Goal: Task Accomplishment & Management: Use online tool/utility

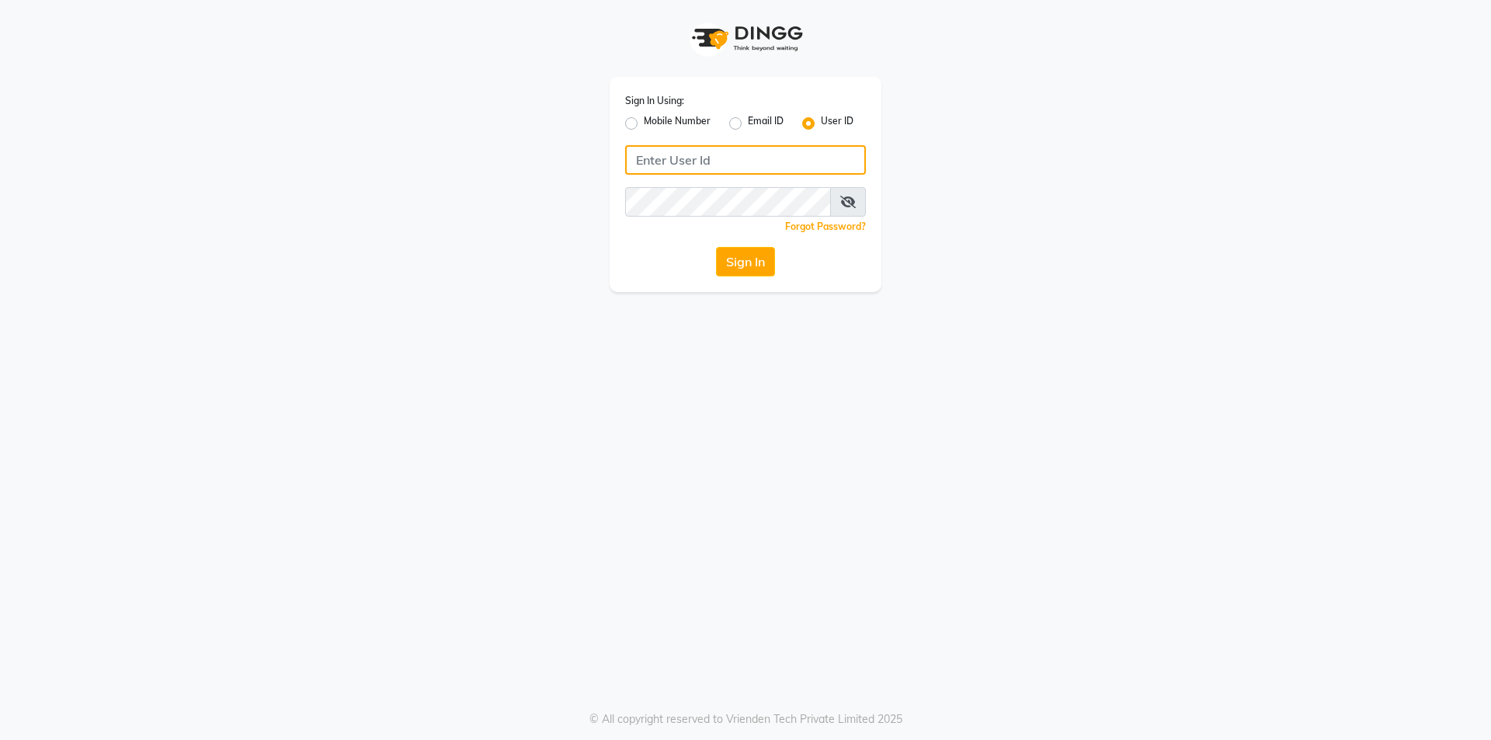
click at [649, 158] on input "Username" at bounding box center [745, 160] width 241 height 30
click at [644, 126] on label "Mobile Number" at bounding box center [677, 123] width 67 height 19
click at [644, 124] on input "Mobile Number" at bounding box center [649, 119] width 10 height 10
radio input "true"
radio input "false"
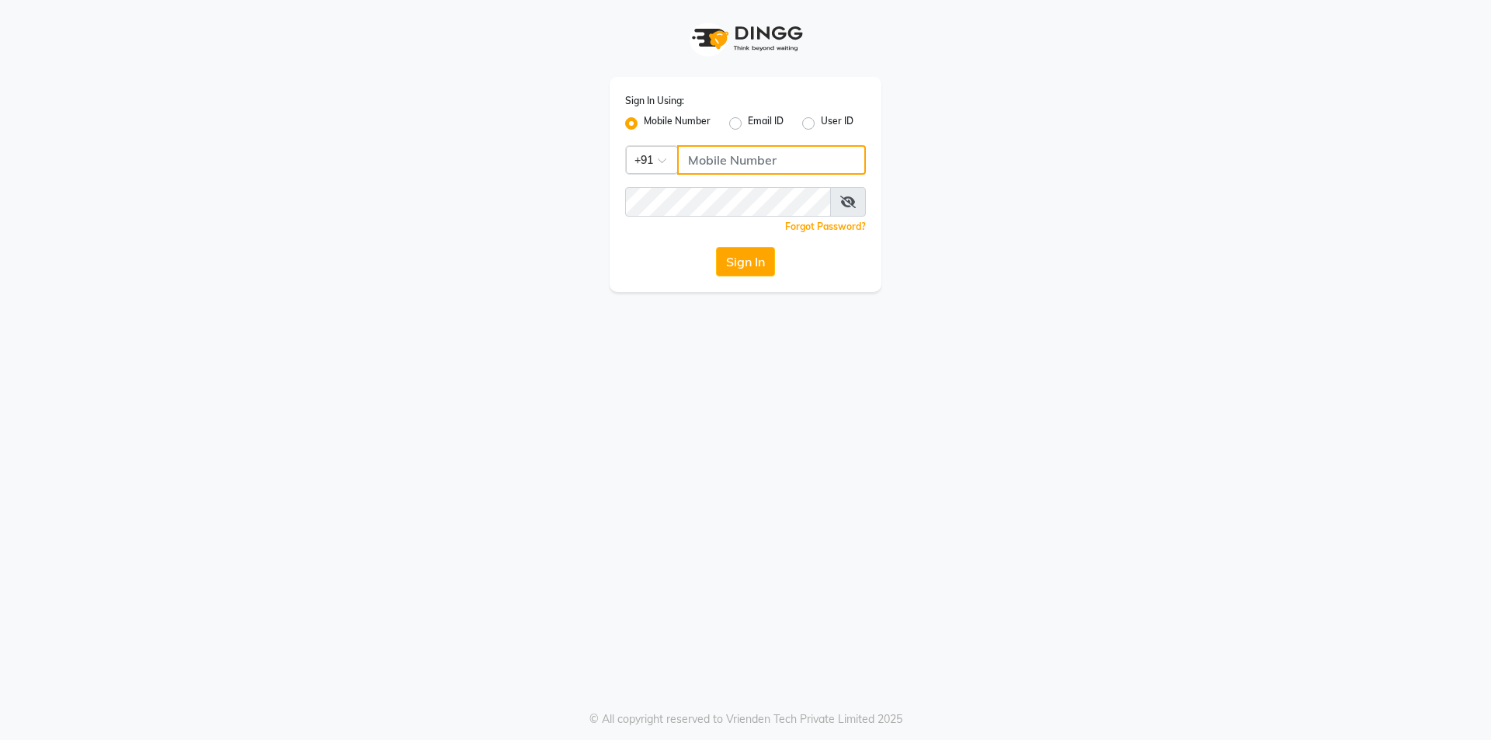
click at [719, 167] on input "Username" at bounding box center [771, 160] width 189 height 30
click at [719, 169] on input "Username" at bounding box center [771, 160] width 189 height 30
click at [720, 168] on input "Username" at bounding box center [771, 160] width 189 height 30
click at [734, 163] on input "Username" at bounding box center [771, 160] width 189 height 30
type input "9607783777"
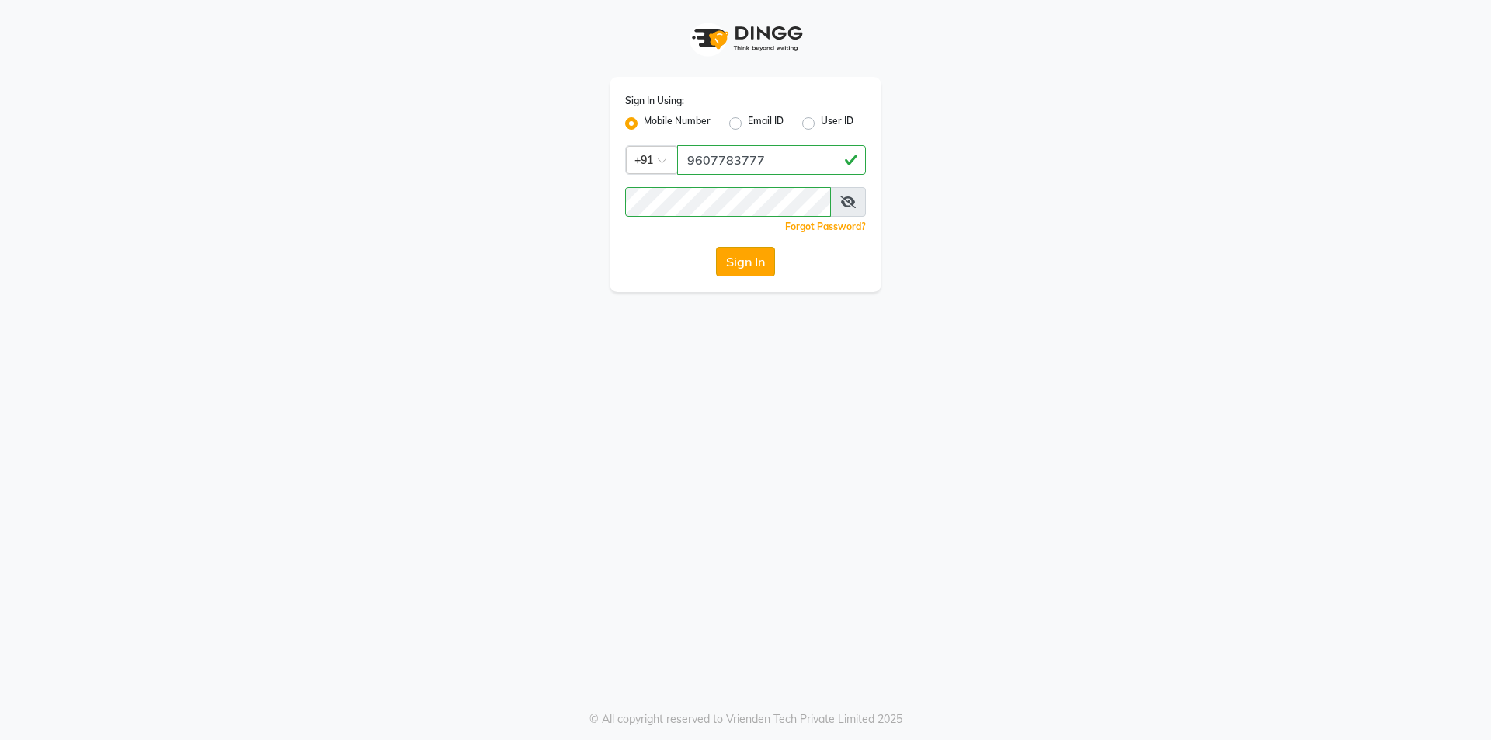
click at [759, 259] on button "Sign In" at bounding box center [745, 262] width 59 height 30
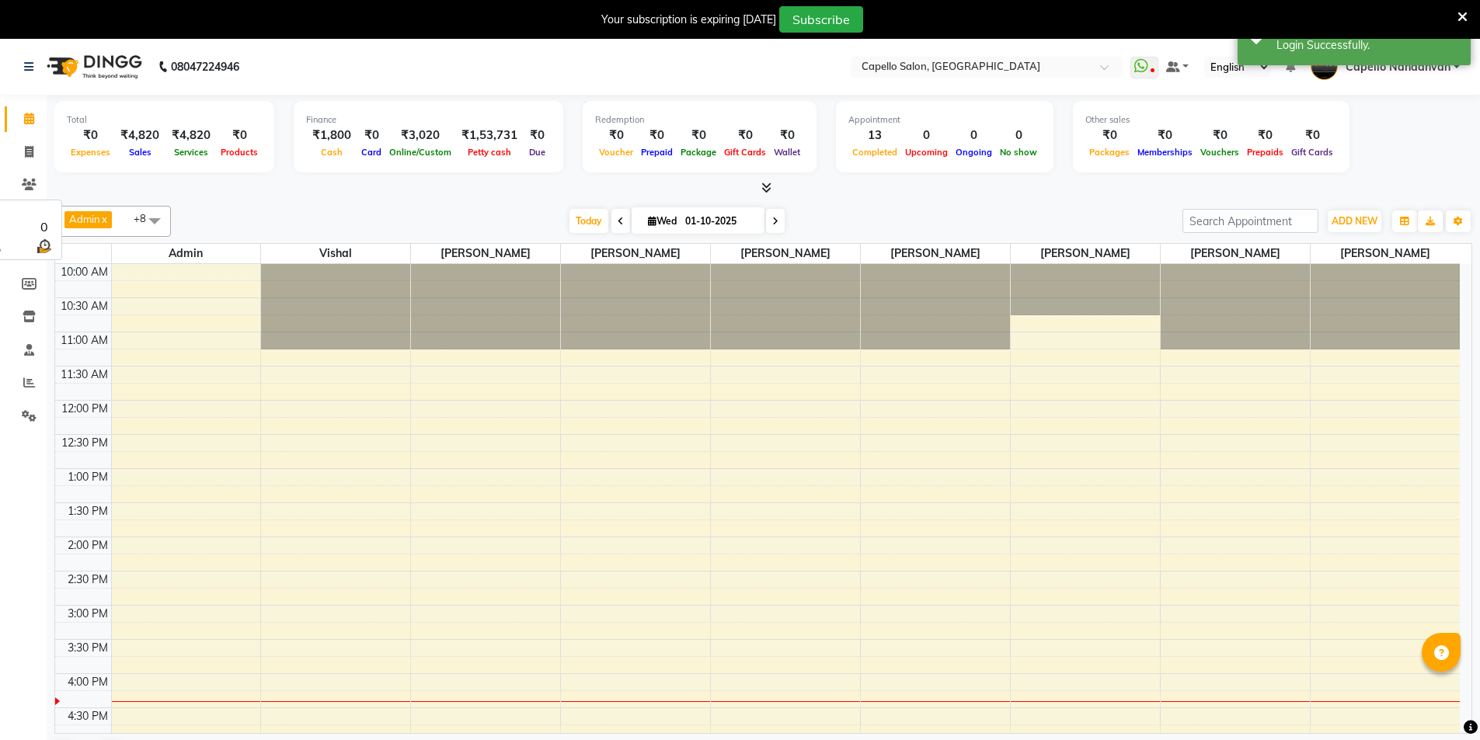
select select "en"
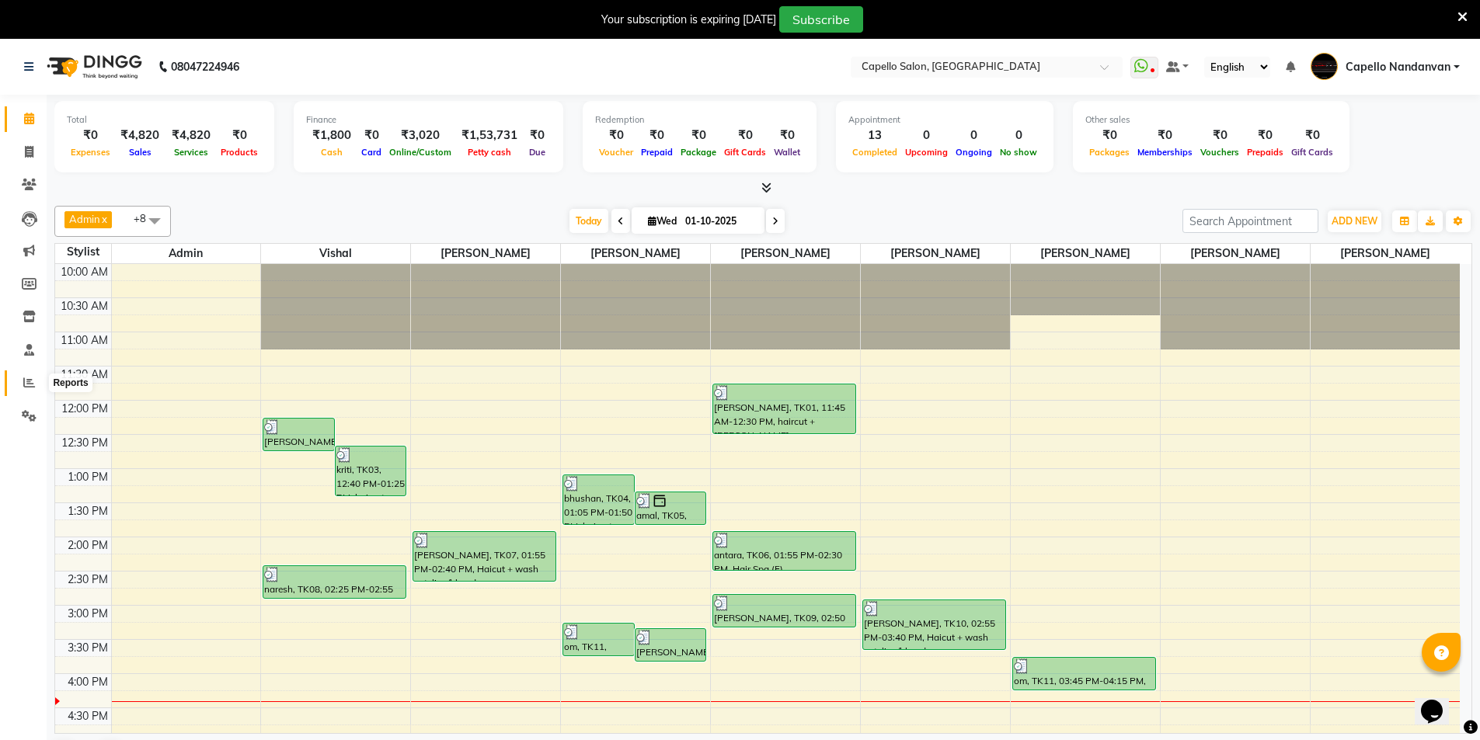
click at [30, 385] on icon at bounding box center [29, 383] width 12 height 12
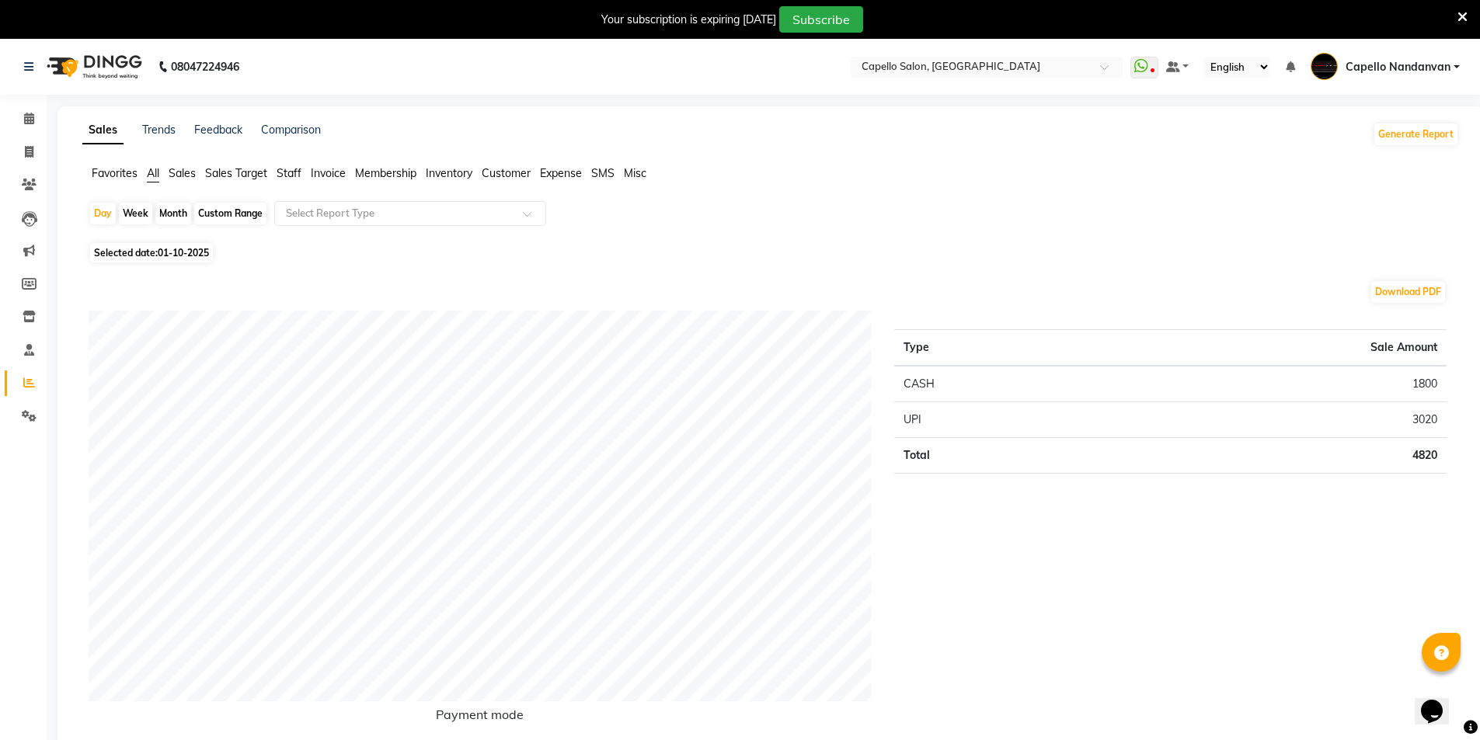
click at [506, 173] on span "Customer" at bounding box center [506, 173] width 49 height 14
click at [234, 212] on div "Custom Range" at bounding box center [230, 214] width 72 height 22
select select "10"
select select "2025"
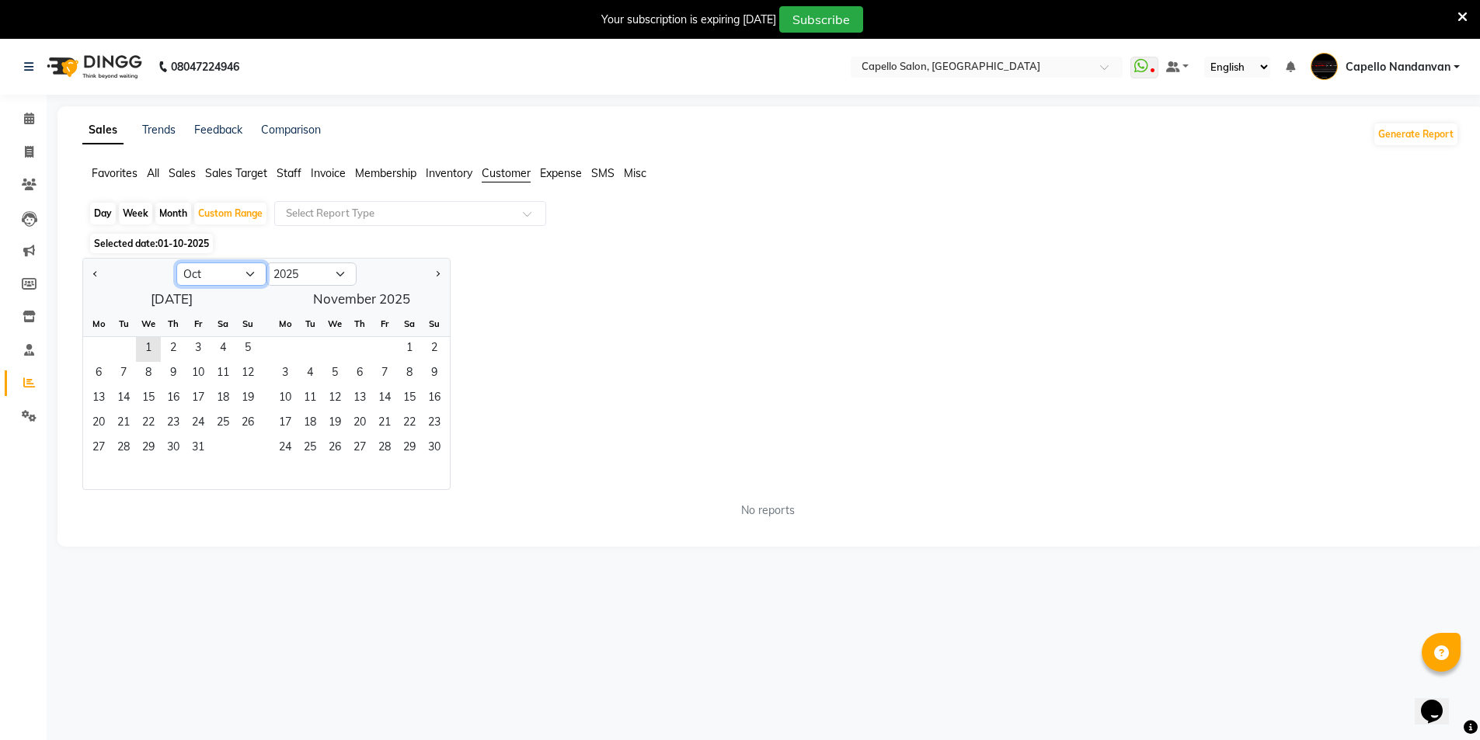
click at [217, 266] on select "Jan Feb Mar Apr May Jun [DATE] Aug Sep Oct Nov Dec" at bounding box center [221, 274] width 90 height 23
click at [176, 263] on select "Jan Feb Mar Apr May Jun [DATE] Aug Sep Oct Nov Dec" at bounding box center [221, 274] width 90 height 23
click at [127, 353] on span "1" at bounding box center [123, 349] width 25 height 25
click at [124, 346] on span "1" at bounding box center [123, 349] width 25 height 25
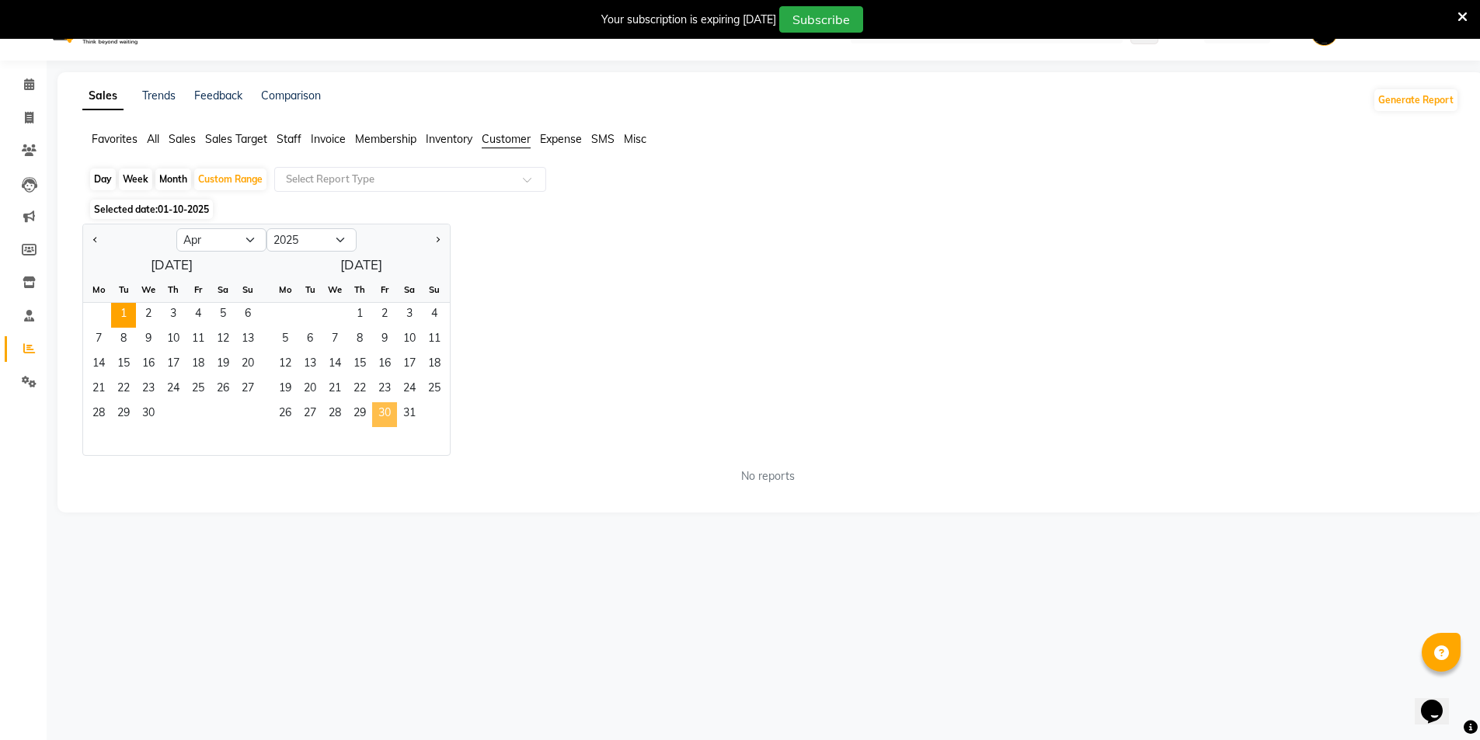
scroll to position [39, 0]
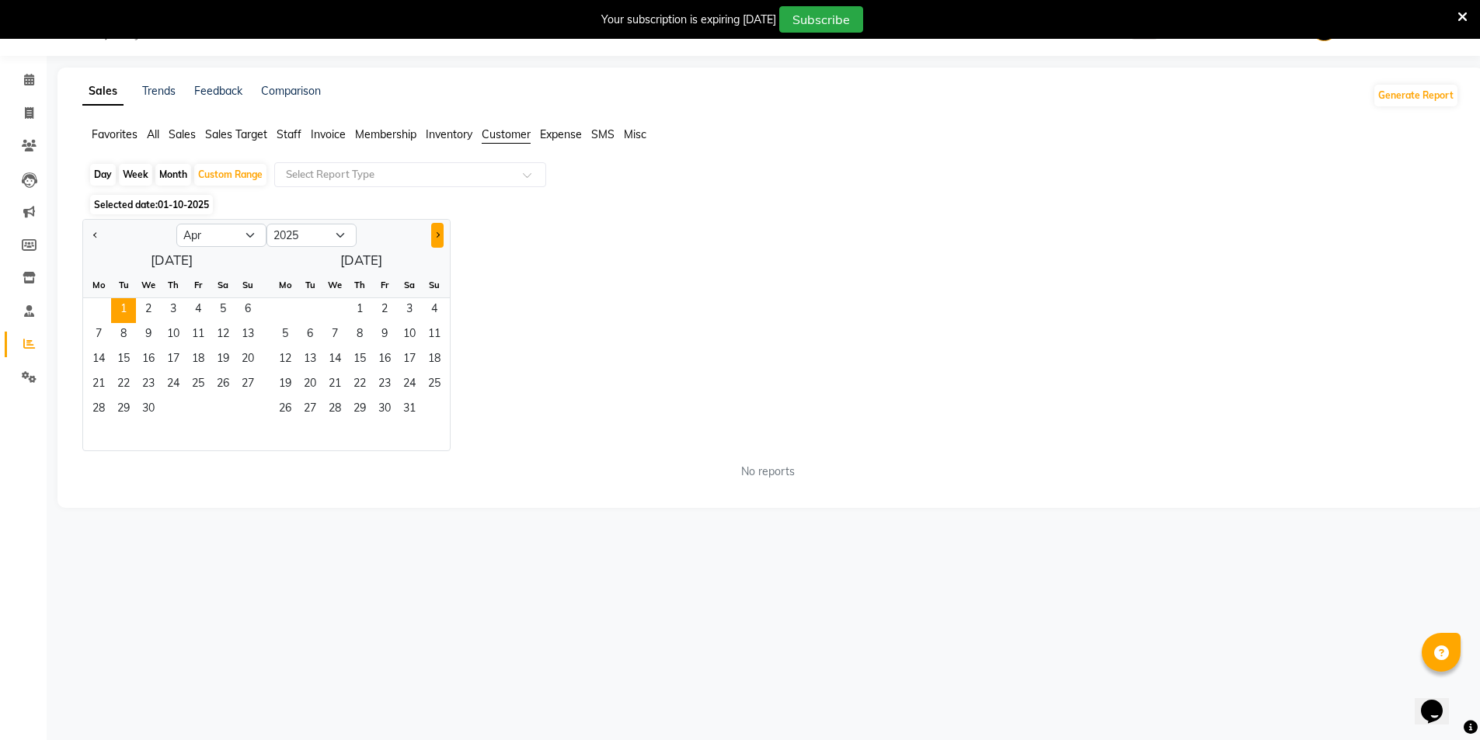
click at [438, 235] on span "Next month" at bounding box center [436, 234] width 5 height 5
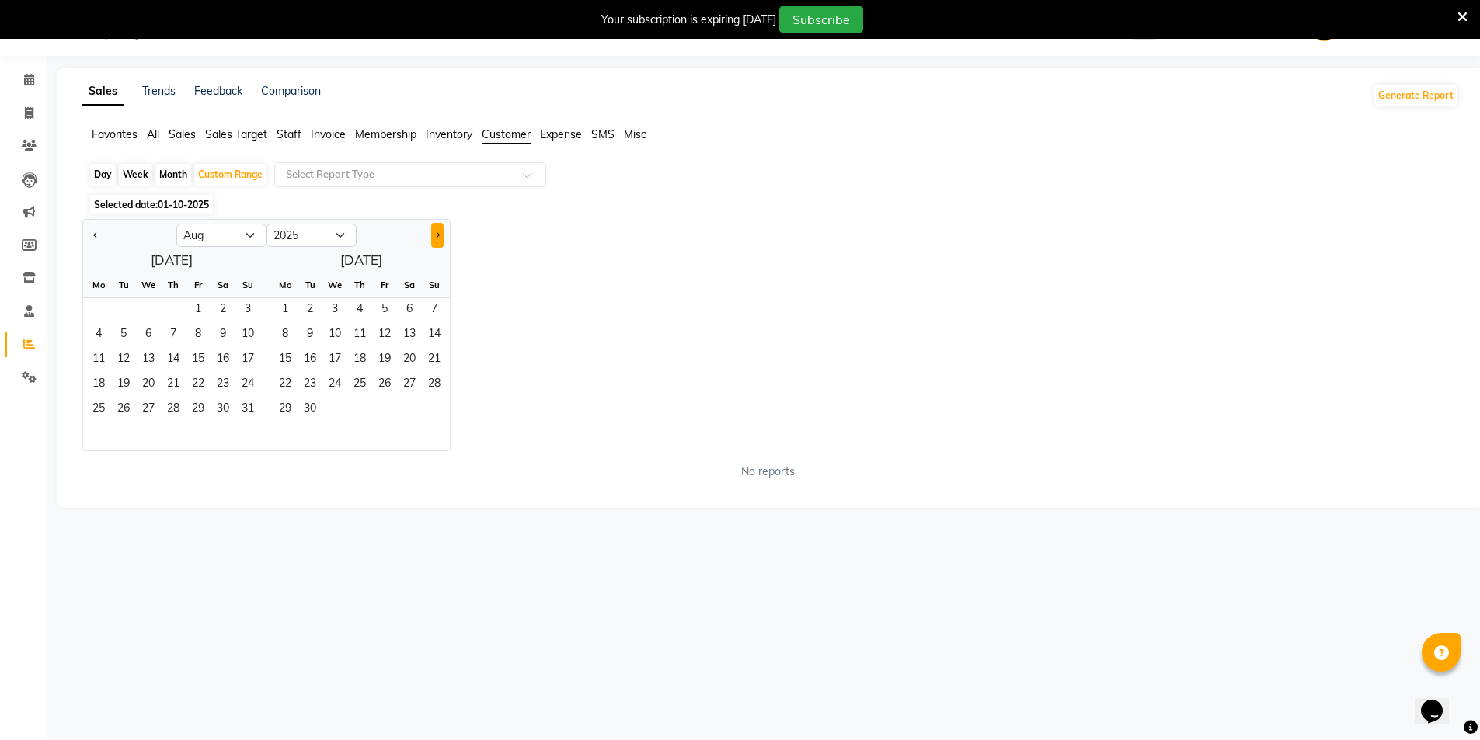
select select "9"
click at [126, 404] on span "30" at bounding box center [123, 410] width 25 height 25
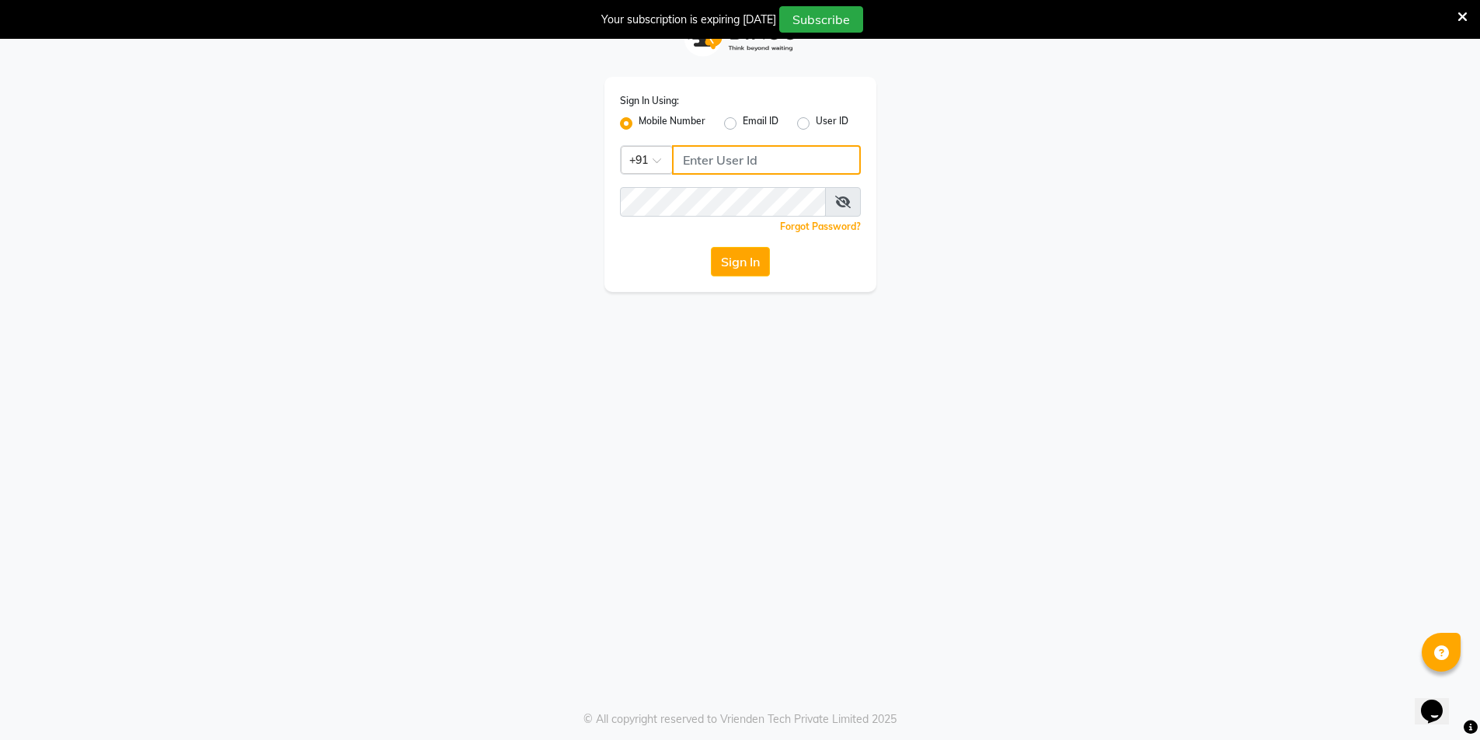
click at [701, 162] on input "Username" at bounding box center [766, 160] width 189 height 30
type input "9607783777"
click at [750, 264] on button "Sign In" at bounding box center [740, 262] width 59 height 30
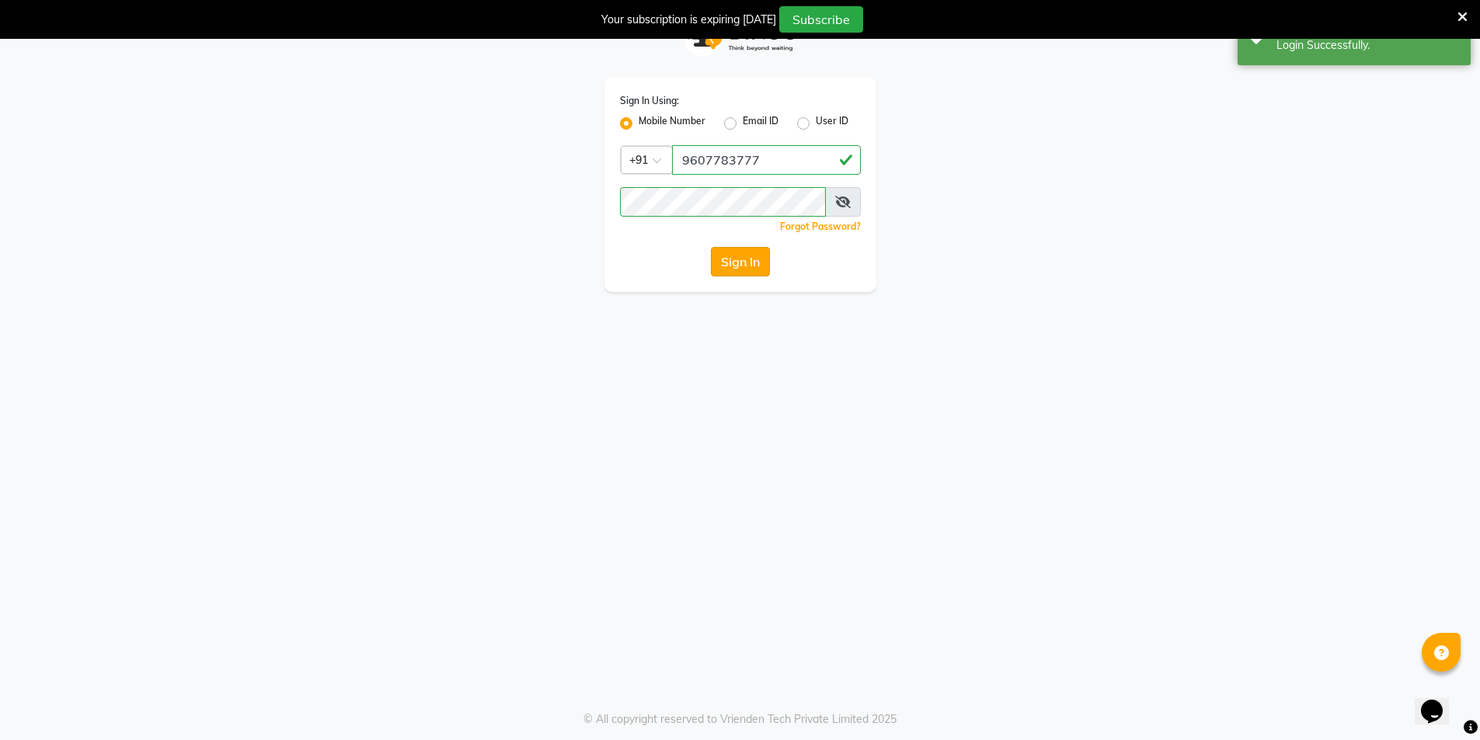
click at [740, 268] on button "Sign In" at bounding box center [740, 262] width 59 height 30
click at [731, 148] on input "Username" at bounding box center [766, 160] width 189 height 30
type input "9607783777"
click at [739, 262] on button "Sign In" at bounding box center [740, 262] width 59 height 30
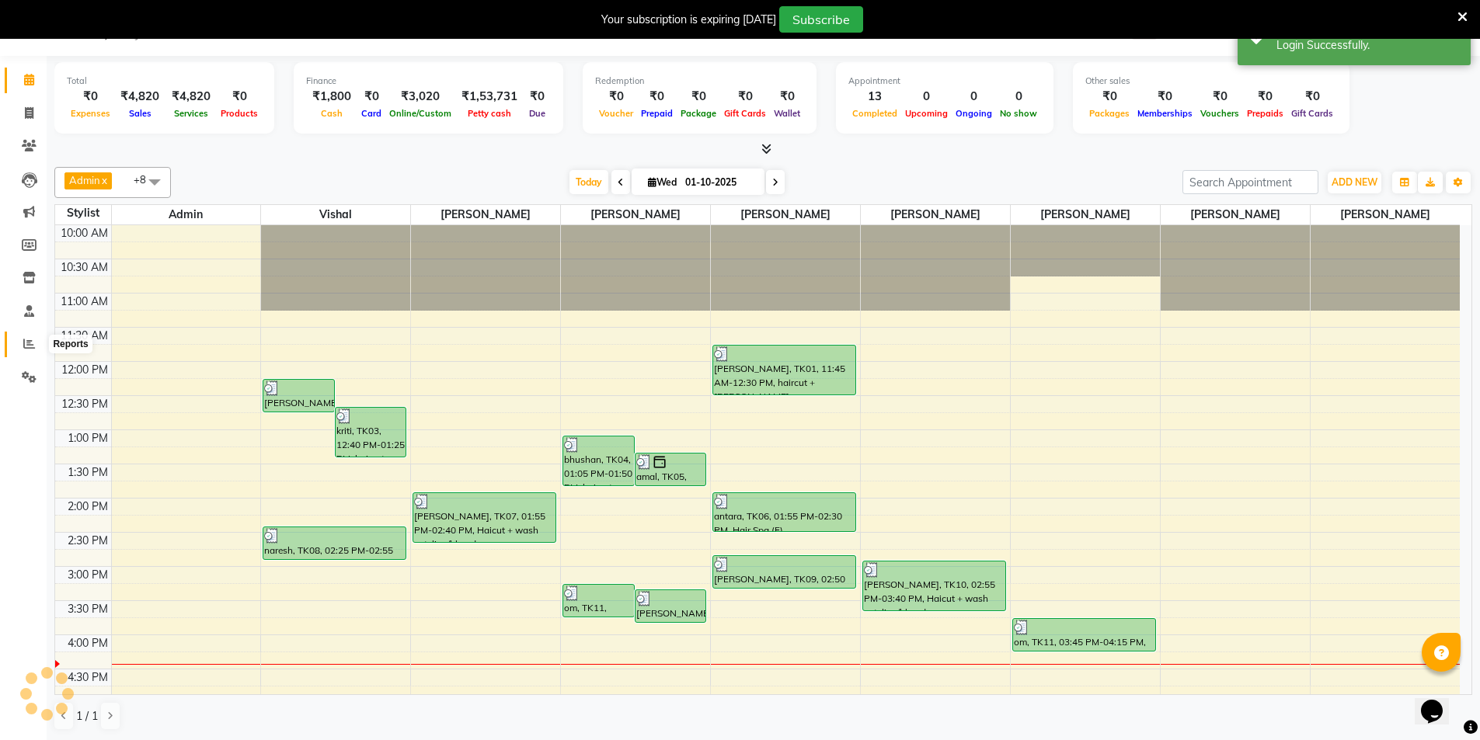
click at [31, 340] on icon at bounding box center [29, 344] width 12 height 12
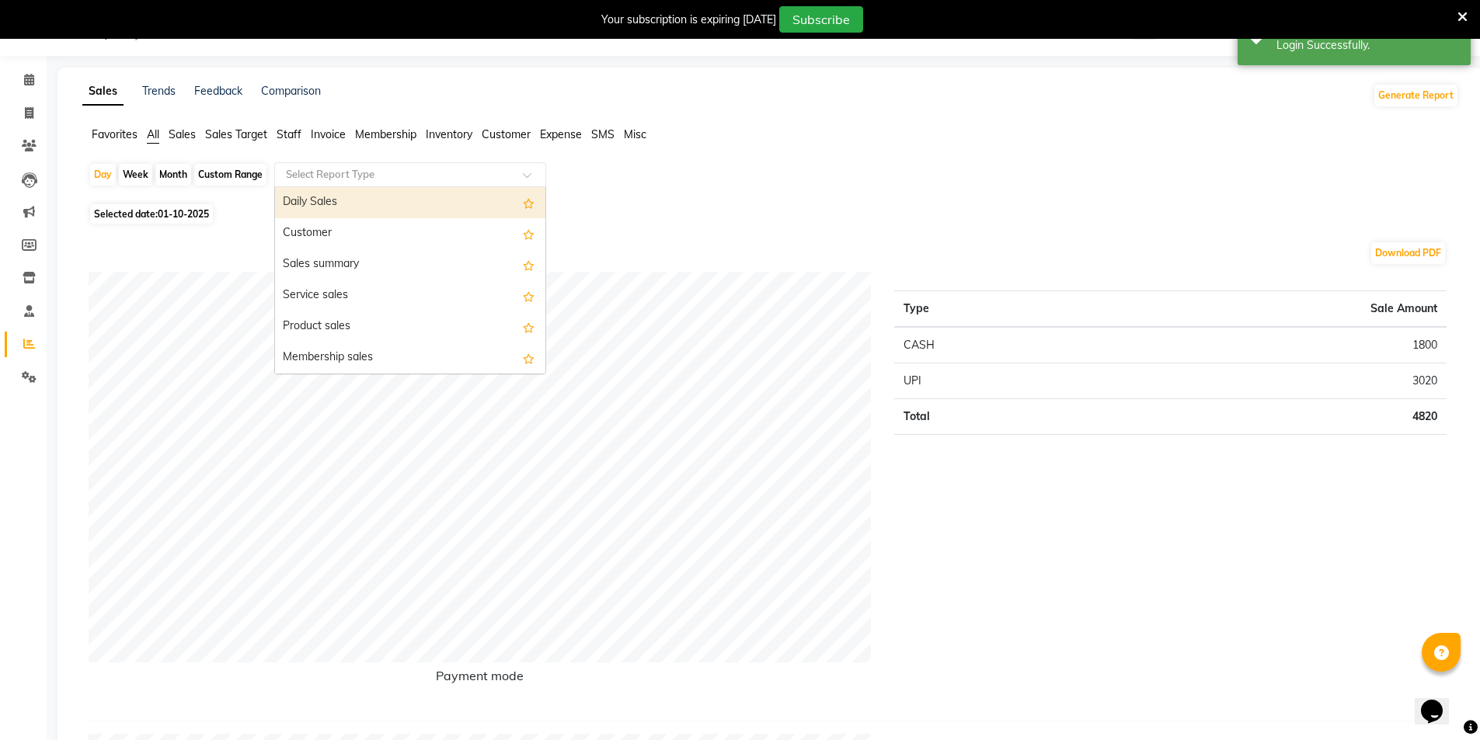
click at [306, 177] on input "text" at bounding box center [395, 175] width 224 height 16
click at [498, 134] on span "Customer" at bounding box center [506, 134] width 49 height 14
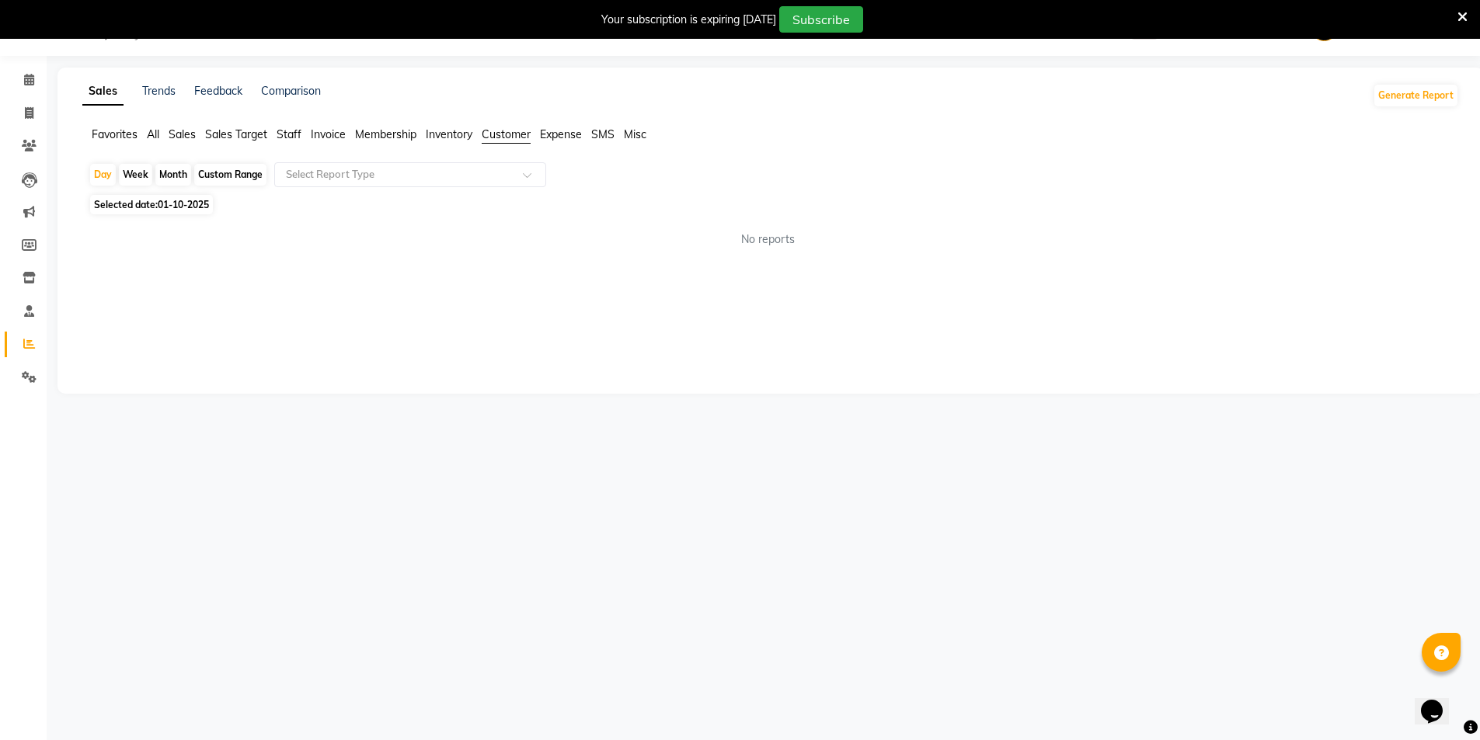
click at [224, 179] on div "Custom Range" at bounding box center [230, 175] width 72 height 22
select select "10"
select select "2025"
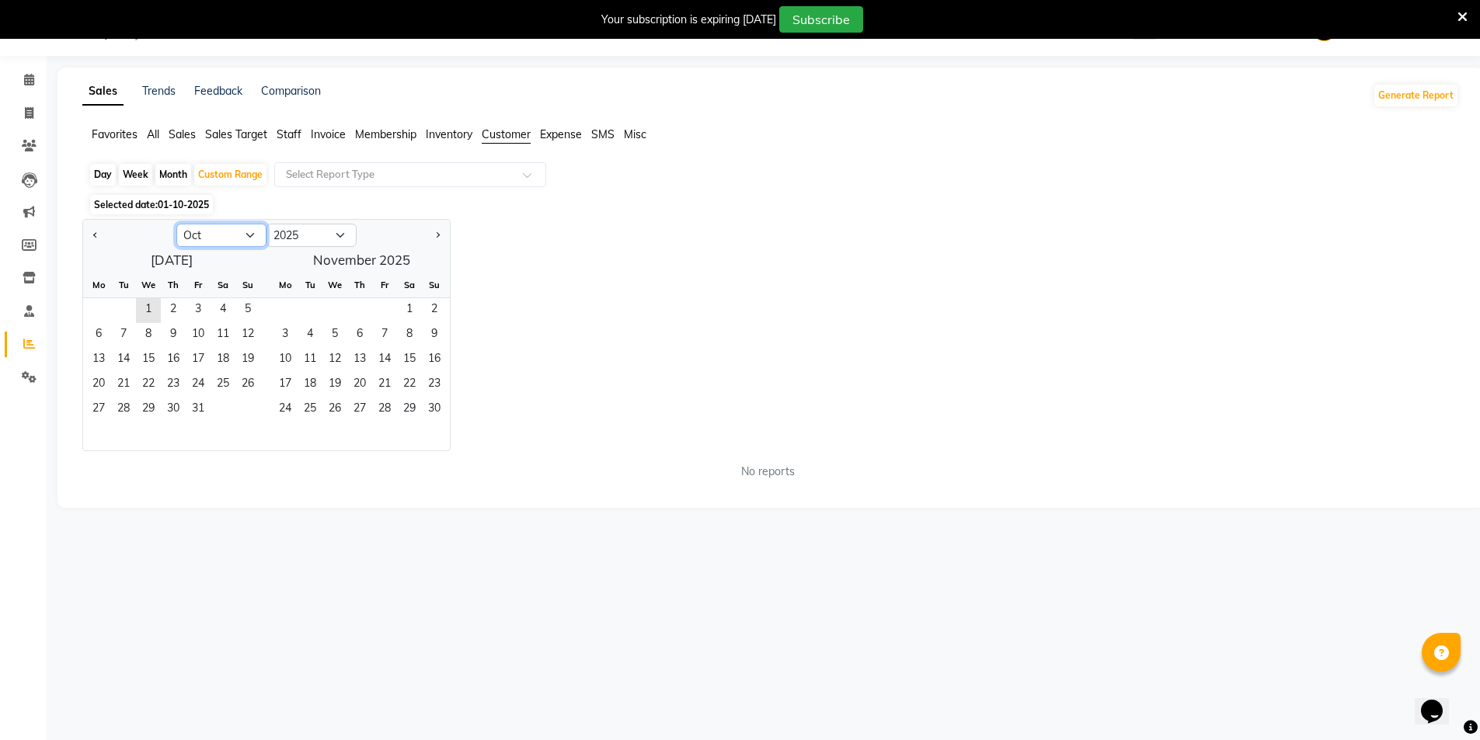
click at [222, 236] on select "Jan Feb Mar Apr May Jun [DATE] Aug Sep Oct Nov Dec" at bounding box center [221, 235] width 90 height 23
click at [176, 224] on select "Jan Feb Mar Apr May Jun [DATE] Aug Sep Oct Nov Dec" at bounding box center [221, 235] width 90 height 23
click at [122, 318] on span "1" at bounding box center [123, 310] width 25 height 25
click at [438, 235] on span "Next month" at bounding box center [436, 234] width 5 height 5
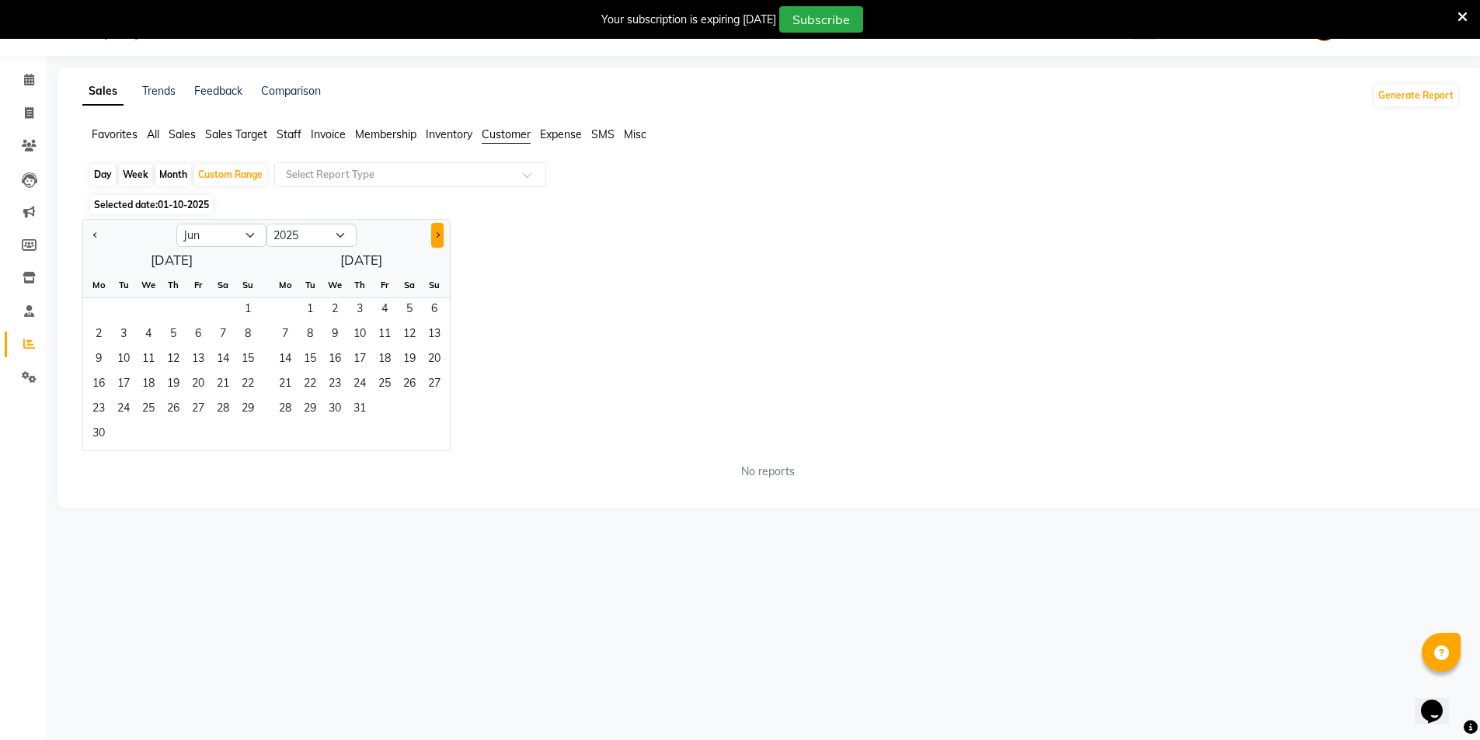
click at [438, 235] on span "Next month" at bounding box center [436, 234] width 5 height 5
select select "8"
click at [304, 412] on span "30" at bounding box center [309, 410] width 25 height 25
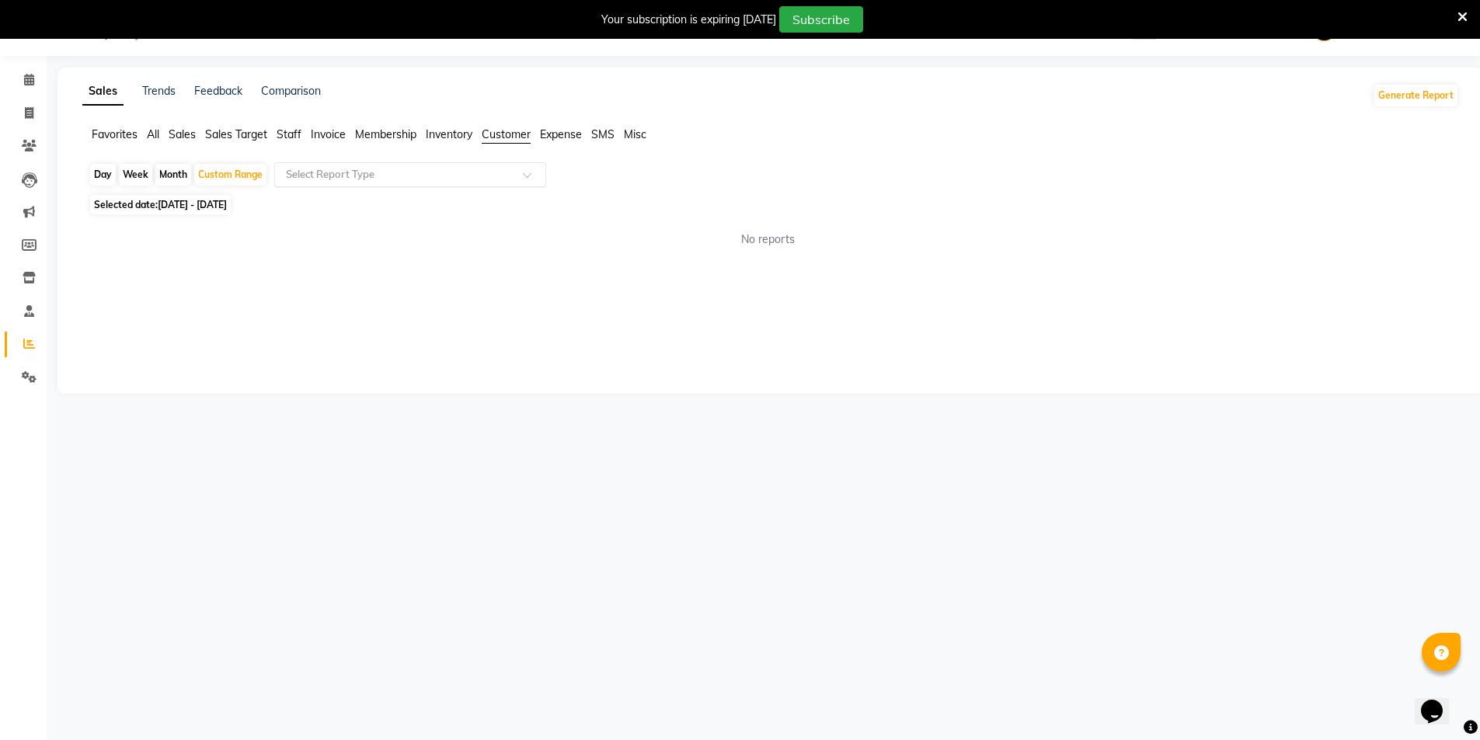
click at [407, 176] on input "text" at bounding box center [395, 175] width 224 height 16
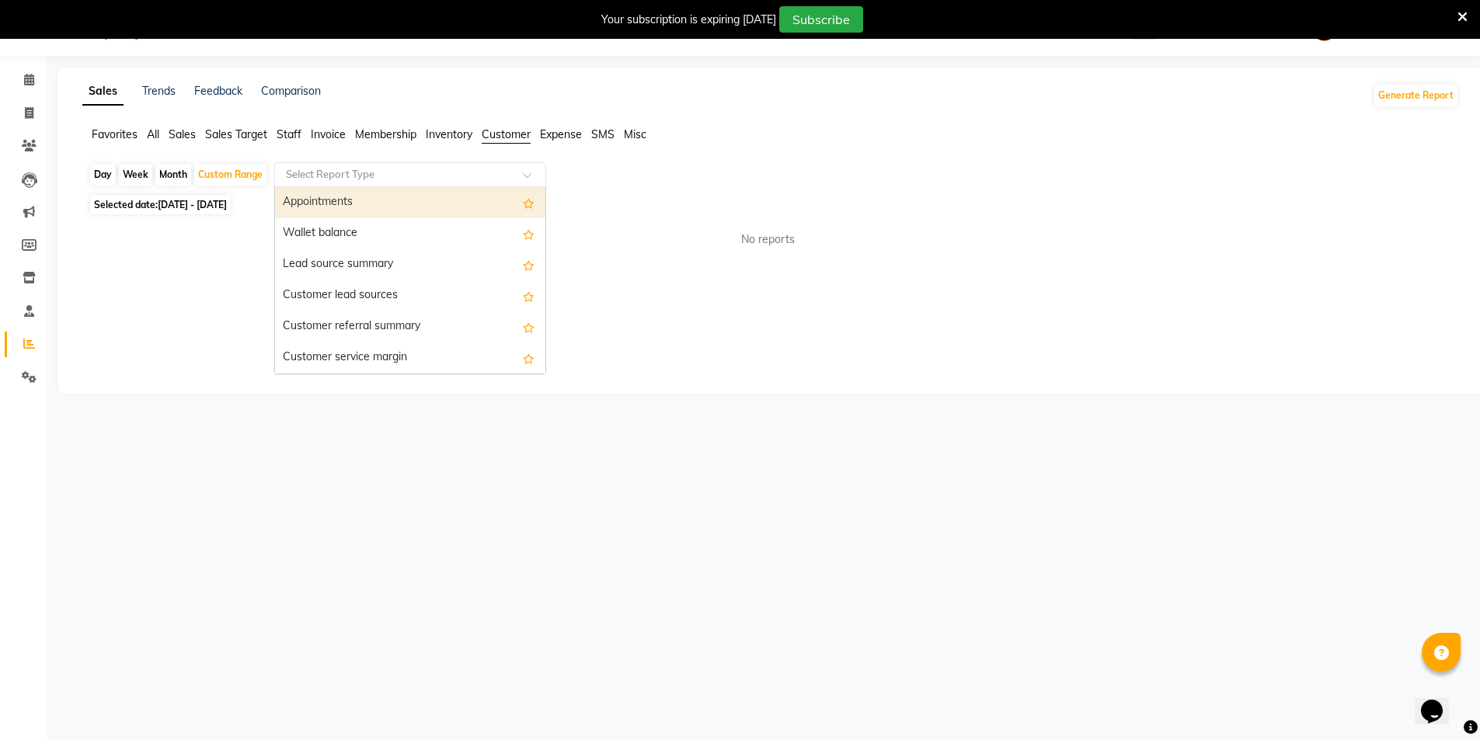
click at [346, 200] on div "Appointments" at bounding box center [410, 202] width 270 height 31
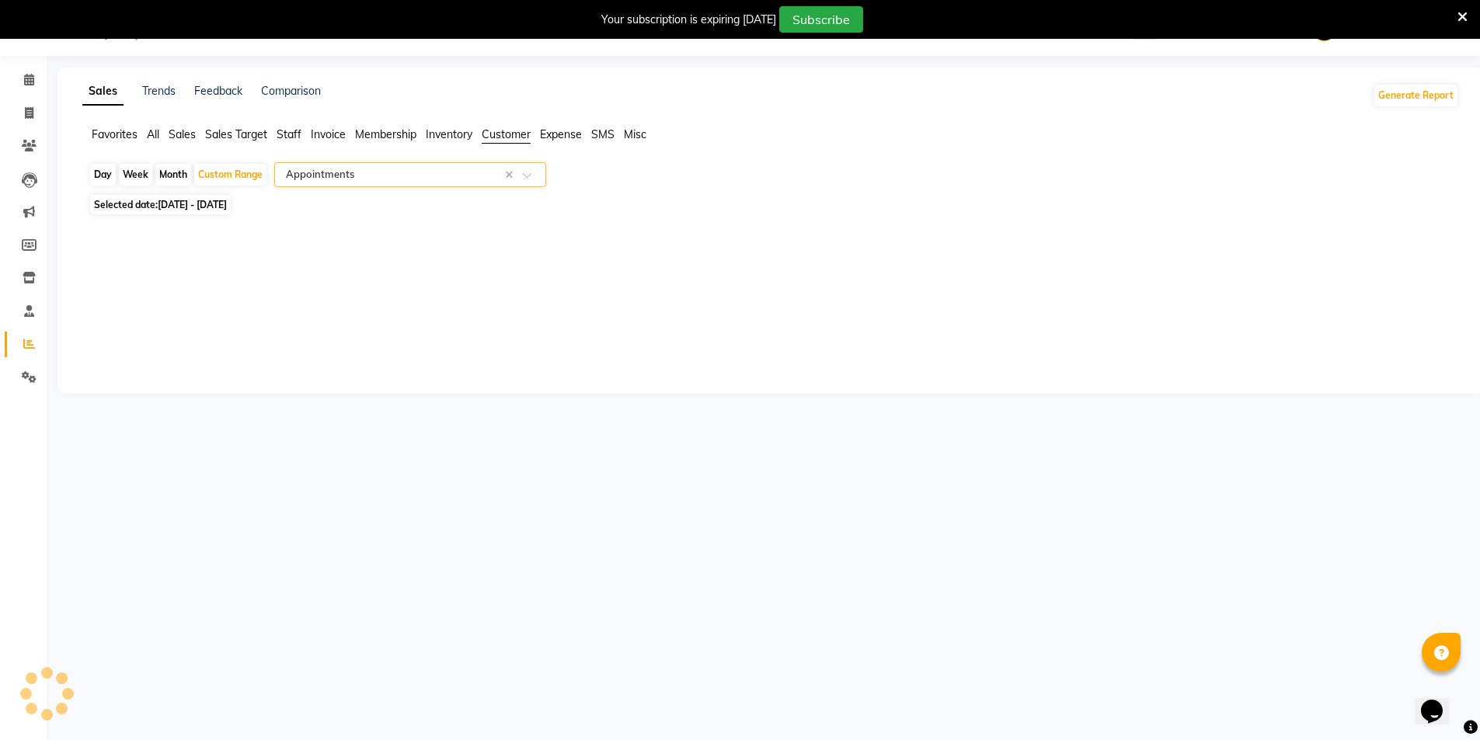
select select "full_report"
select select "csv"
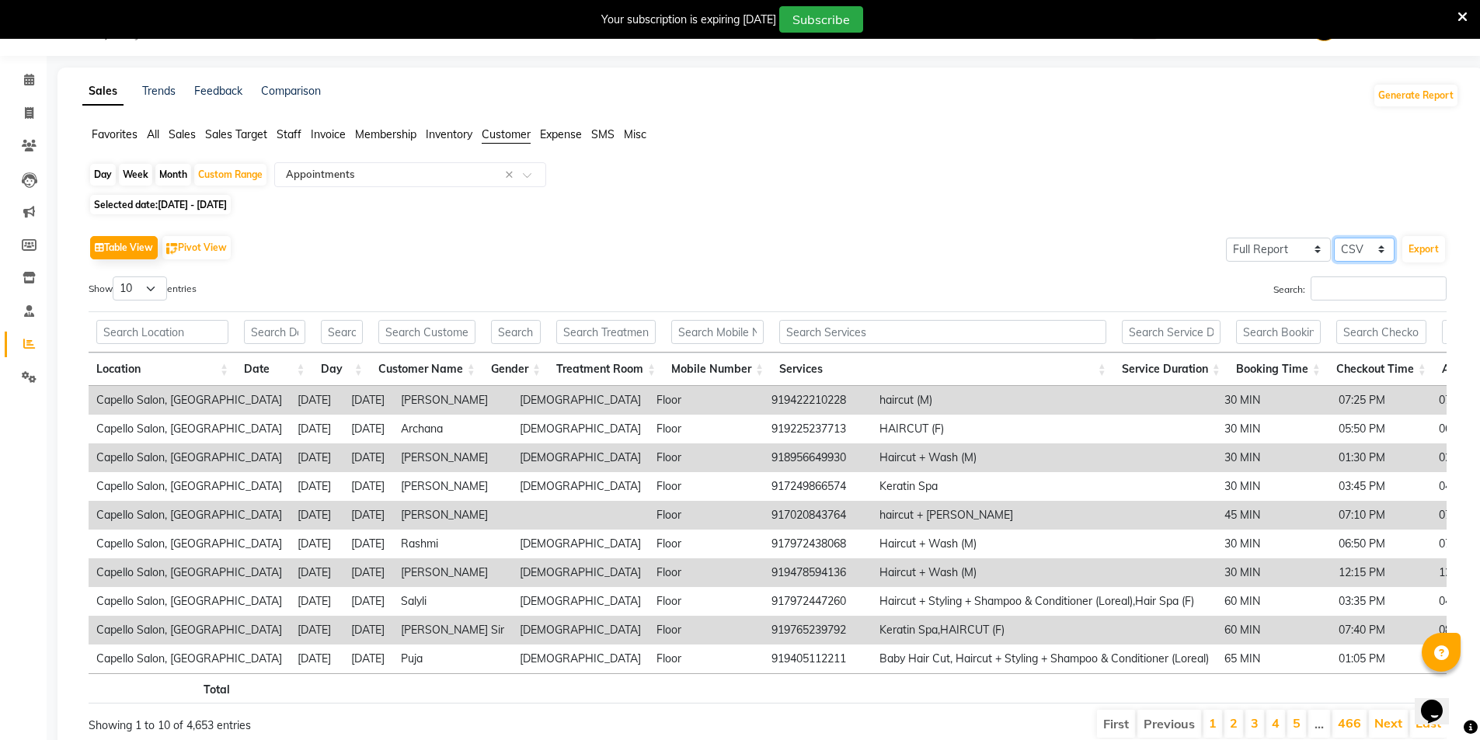
click at [1371, 252] on select "Select CSV PDF" at bounding box center [1364, 250] width 61 height 24
click at [1421, 249] on button "Export" at bounding box center [1423, 249] width 43 height 26
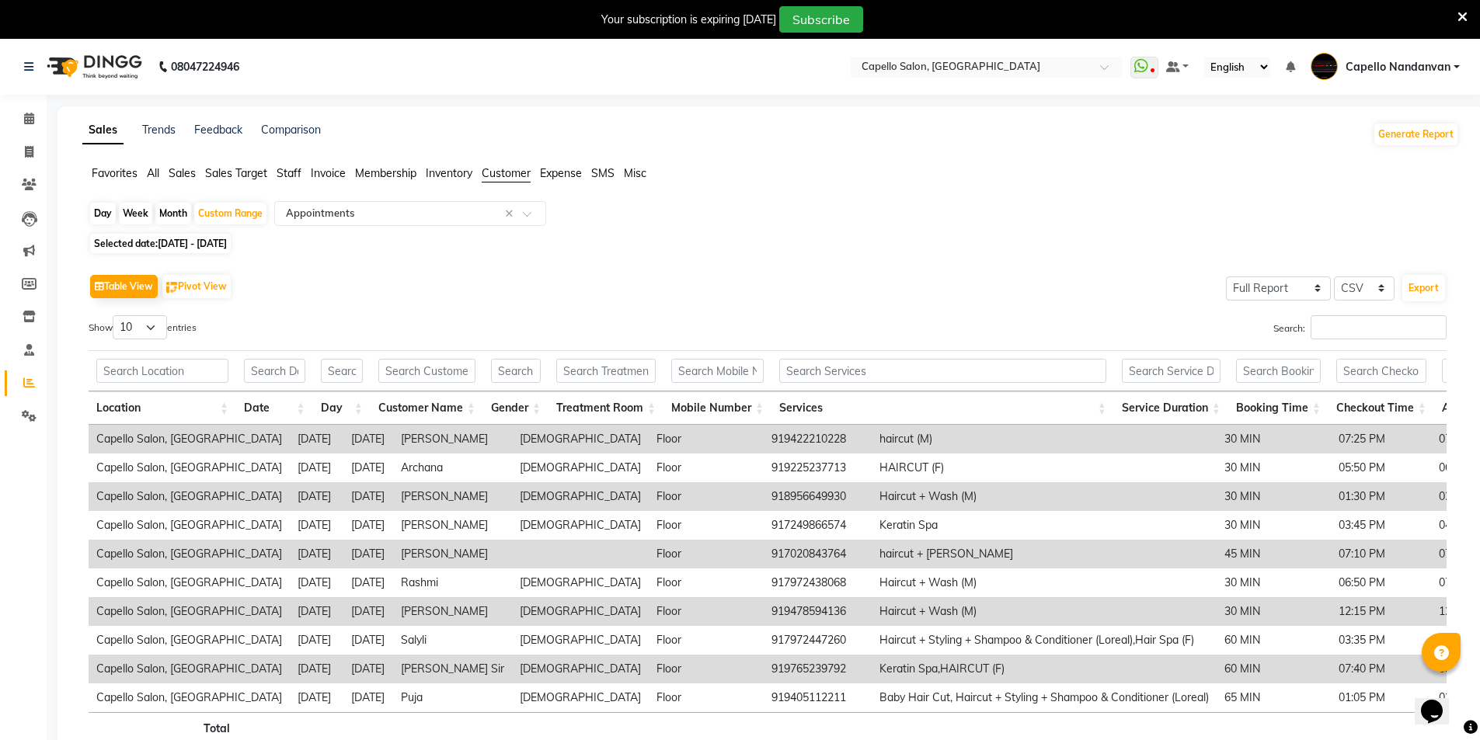
click at [1092, 317] on div "Search:" at bounding box center [1112, 330] width 667 height 30
